Goal: Find contact information: Find contact information

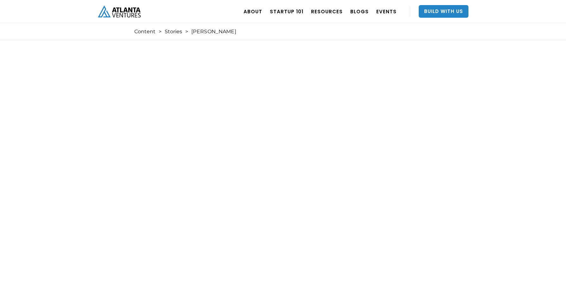
click at [123, 19] on link "home" at bounding box center [119, 11] width 43 height 23
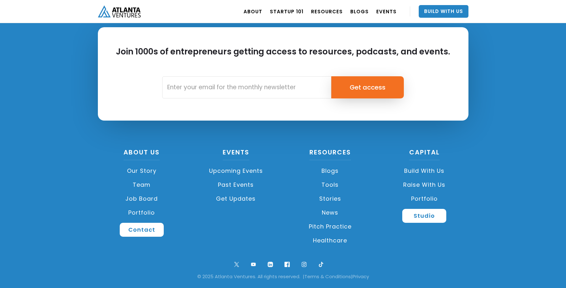
scroll to position [1496, 0]
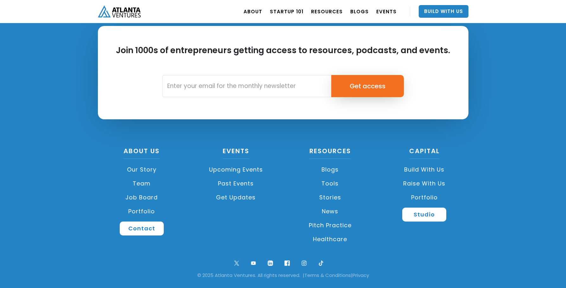
click at [146, 179] on link "Team" at bounding box center [142, 184] width 88 height 14
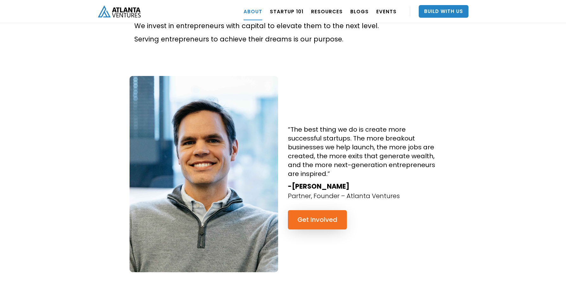
scroll to position [540, 0]
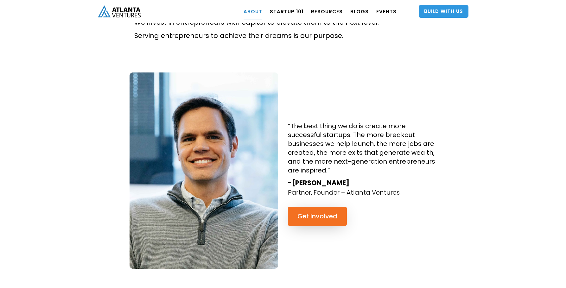
click at [450, 10] on link "Build With Us" at bounding box center [444, 11] width 50 height 13
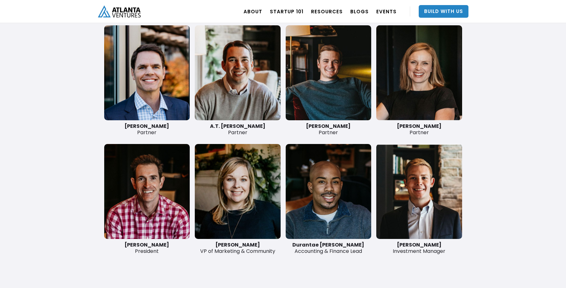
scroll to position [1507, 0]
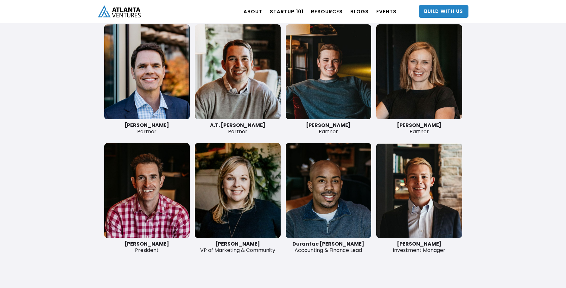
click at [153, 109] on link at bounding box center [147, 71] width 86 height 95
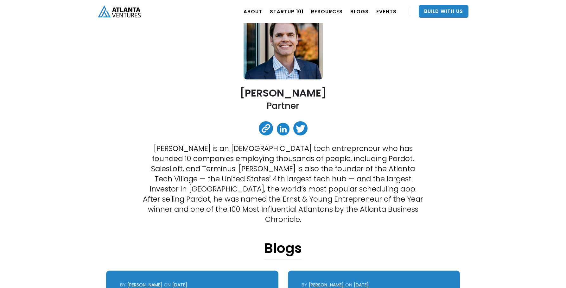
scroll to position [68, 0]
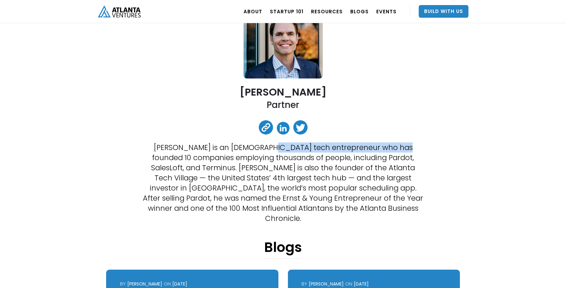
drag, startPoint x: 267, startPoint y: 148, endPoint x: 404, endPoint y: 146, distance: 137.2
click at [398, 146] on p "[PERSON_NAME] is an [DEMOGRAPHIC_DATA] tech entrepreneur who has founded 10 com…" at bounding box center [283, 183] width 283 height 81
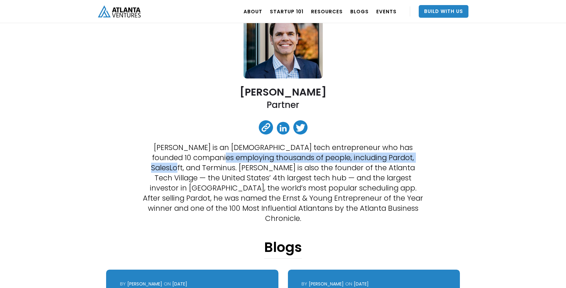
drag, startPoint x: 201, startPoint y: 159, endPoint x: 407, endPoint y: 157, distance: 206.5
click at [407, 157] on p "[PERSON_NAME] is an [DEMOGRAPHIC_DATA] tech entrepreneur who has founded 10 com…" at bounding box center [283, 183] width 283 height 81
click at [283, 128] on link at bounding box center [283, 128] width 13 height 13
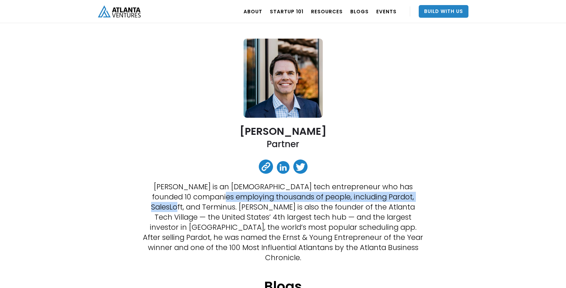
scroll to position [24, 0]
